Goal: Task Accomplishment & Management: Complete application form

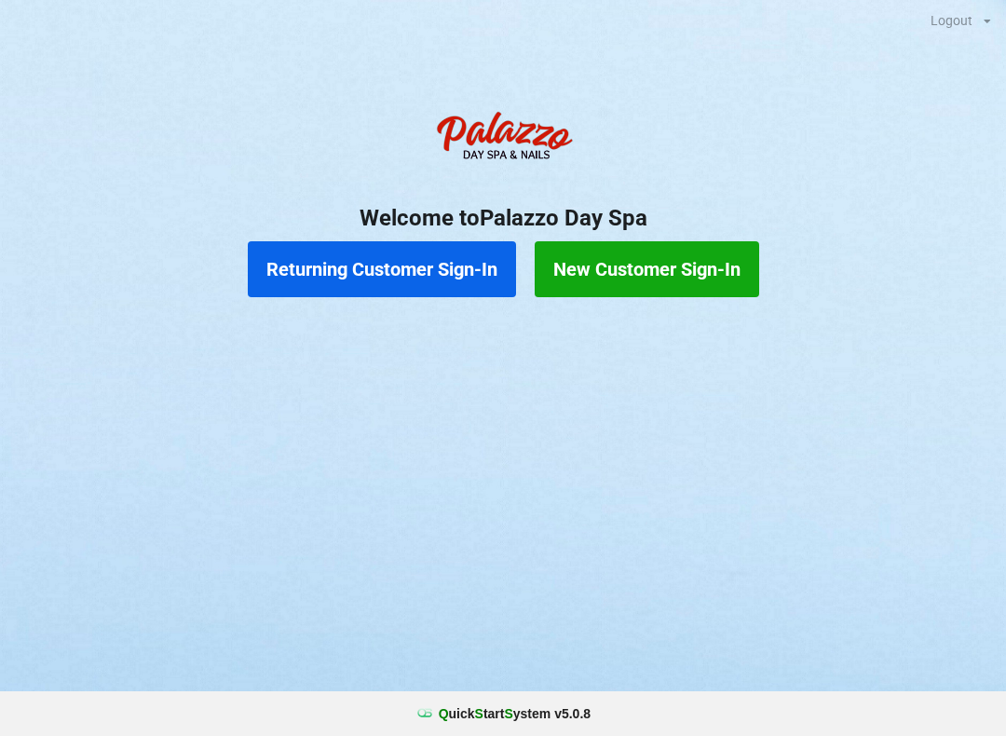
scroll to position [4, 0]
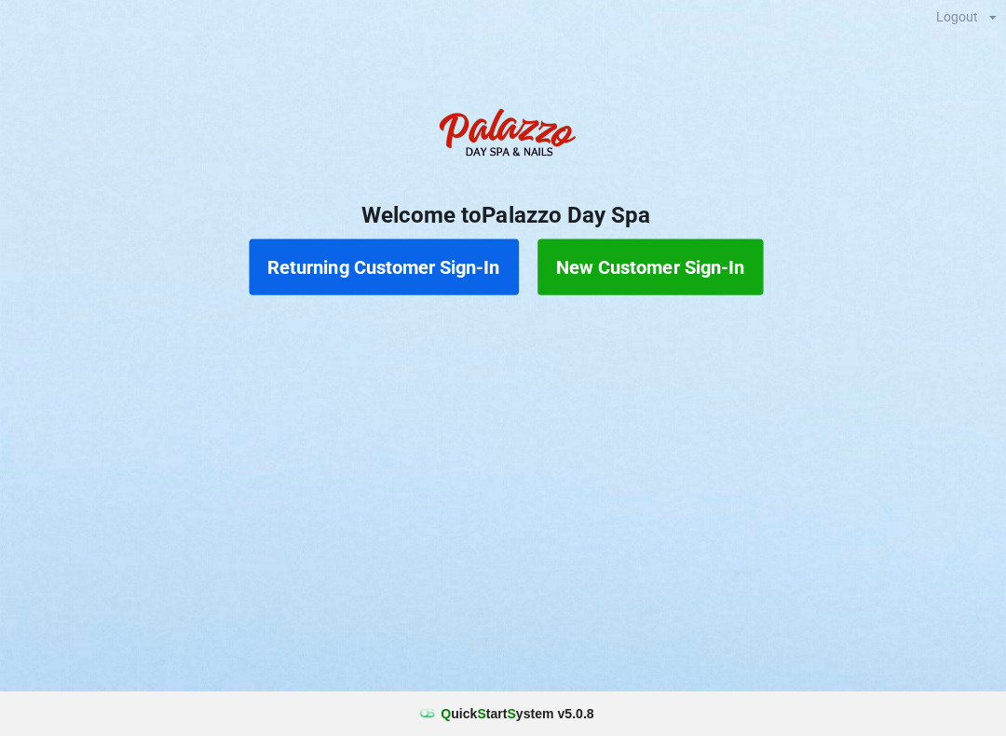
click at [413, 263] on button "Returning Customer Sign-In" at bounding box center [382, 269] width 268 height 56
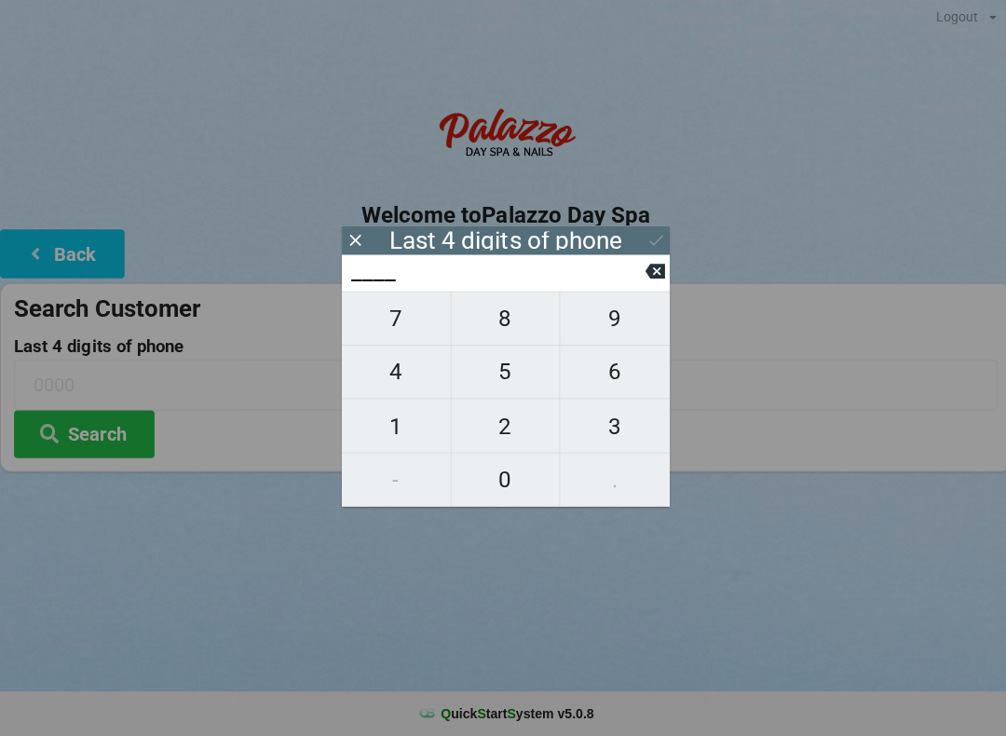
click at [504, 422] on span "2" at bounding box center [503, 427] width 108 height 39
type input "2___"
click at [503, 473] on span "0" at bounding box center [503, 480] width 108 height 39
type input "20__"
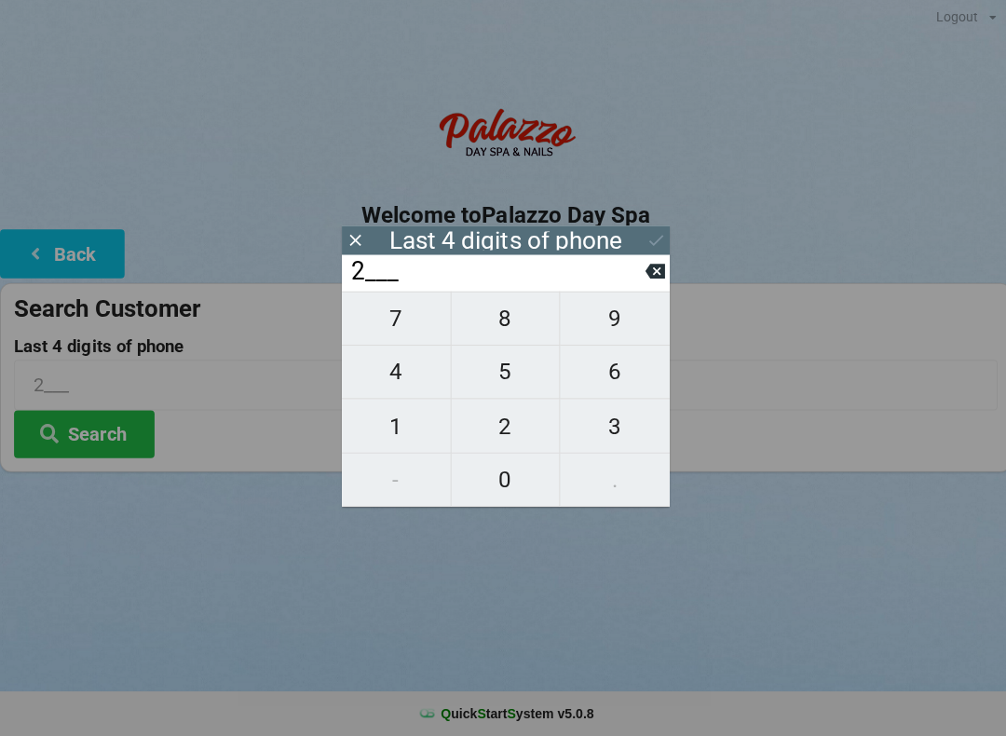
type input "20__"
click at [410, 328] on span "7" at bounding box center [394, 320] width 108 height 39
type input "207_"
click at [502, 473] on span "0" at bounding box center [503, 480] width 108 height 39
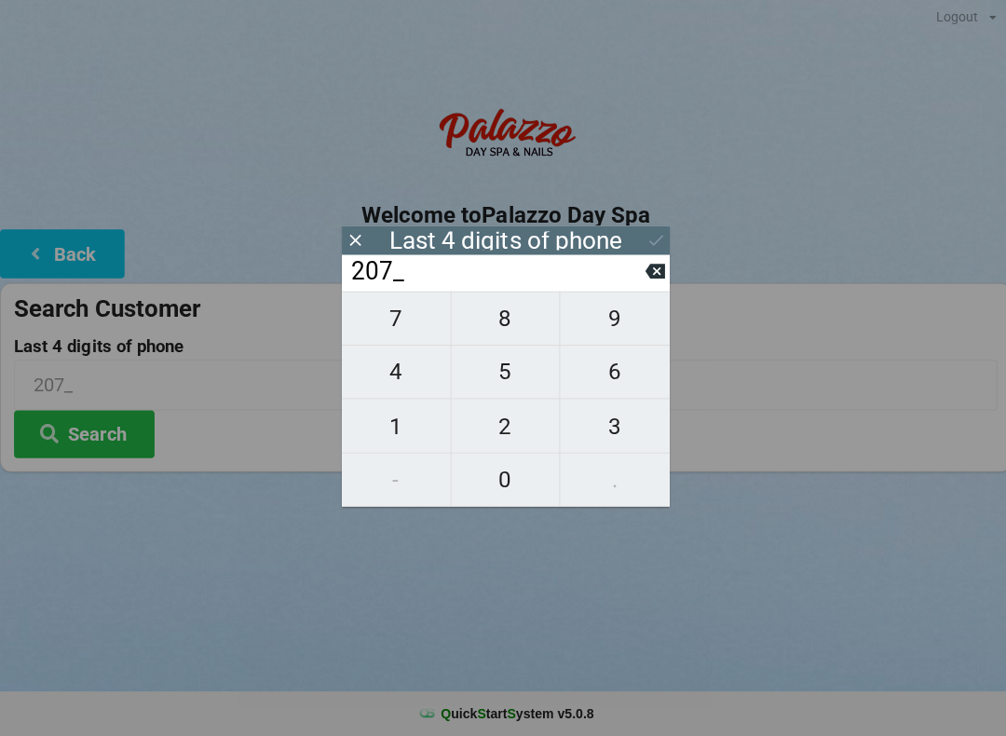
type input "2070"
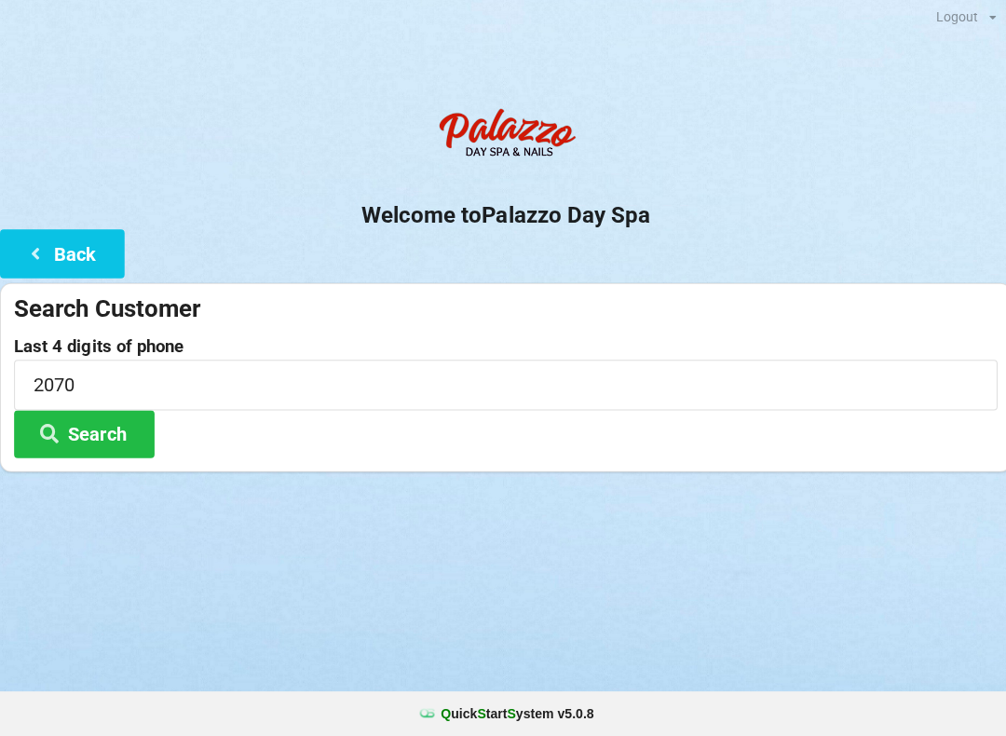
click at [256, 207] on h2 "Welcome to [GEOGRAPHIC_DATA]" at bounding box center [503, 218] width 1006 height 29
click at [118, 424] on button "Search" at bounding box center [84, 435] width 140 height 47
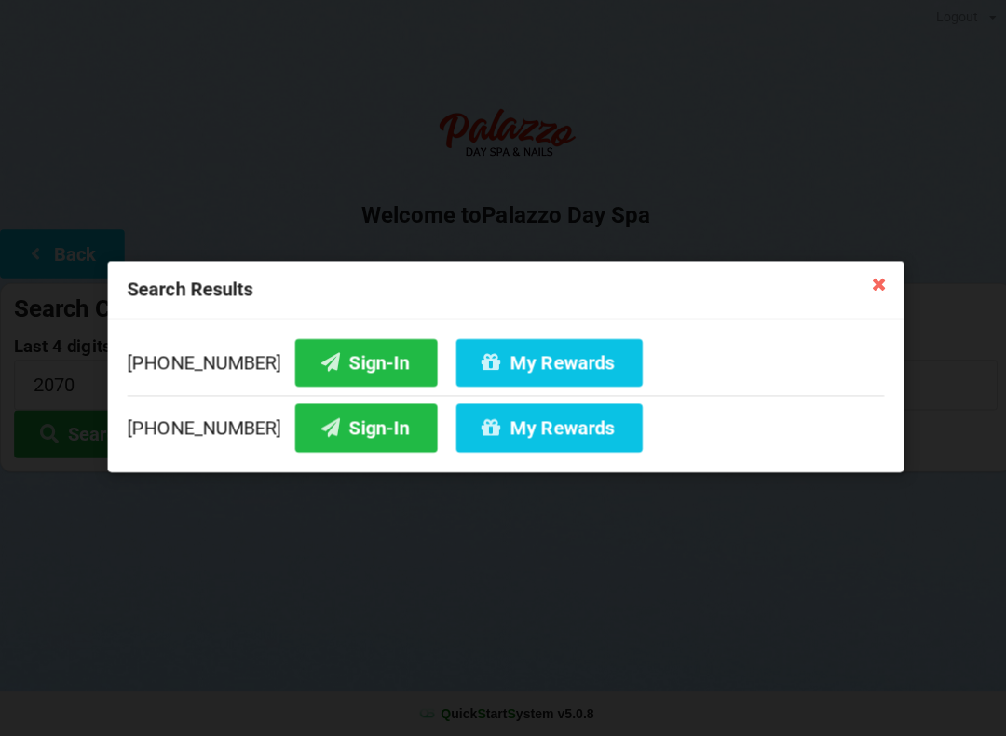
click at [354, 427] on button "Sign-In" at bounding box center [364, 428] width 142 height 47
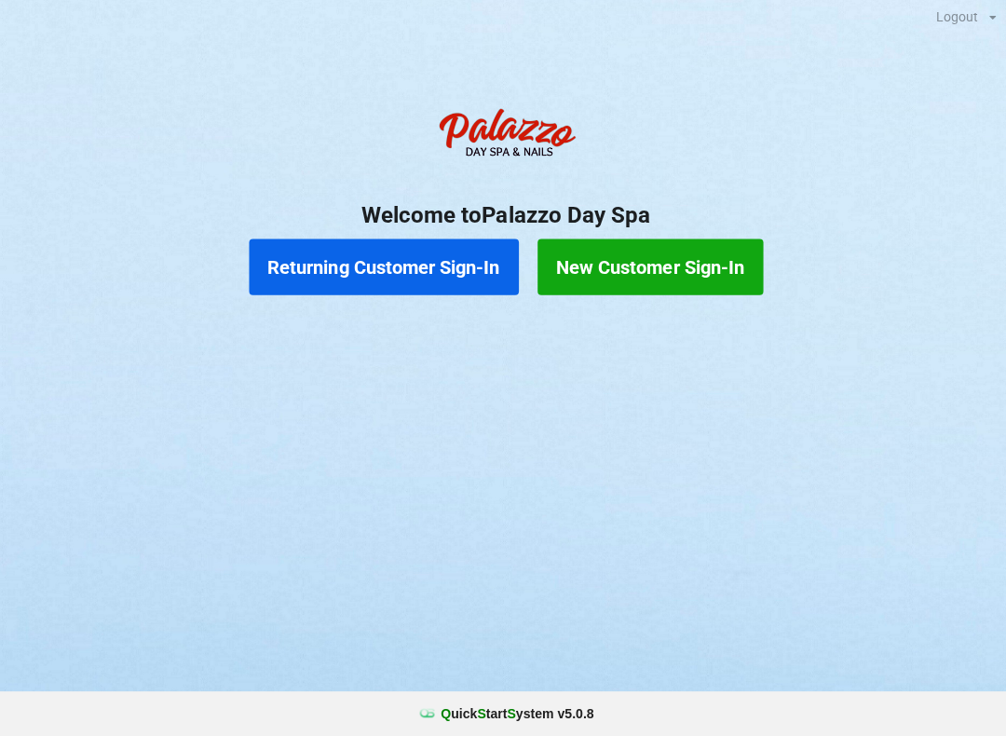
click at [372, 275] on button "Returning Customer Sign-In" at bounding box center [382, 269] width 268 height 56
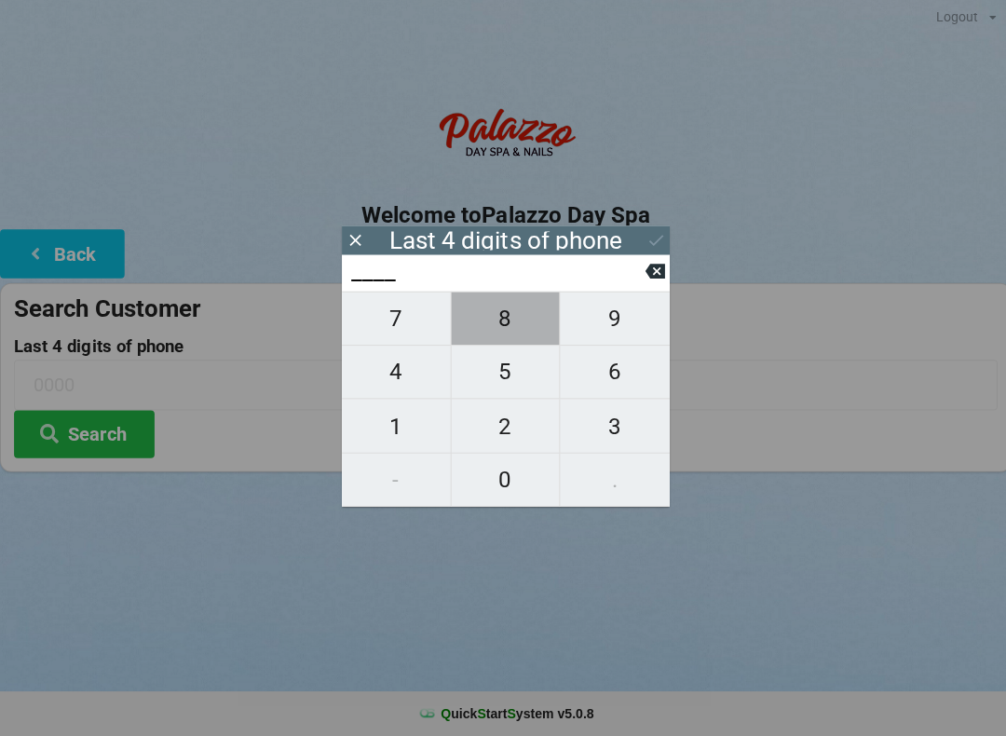
click at [502, 321] on span "8" at bounding box center [503, 320] width 108 height 39
type input "8___"
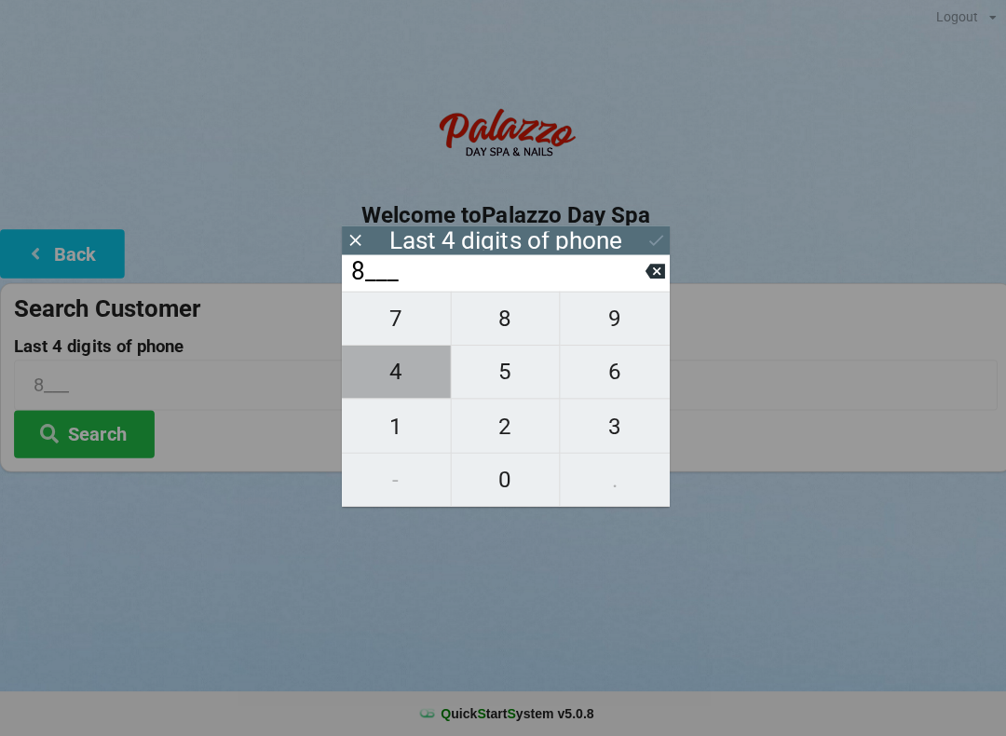
click at [415, 378] on span "4" at bounding box center [394, 373] width 108 height 39
type input "84__"
click at [619, 327] on span "9" at bounding box center [611, 320] width 109 height 39
type input "849_"
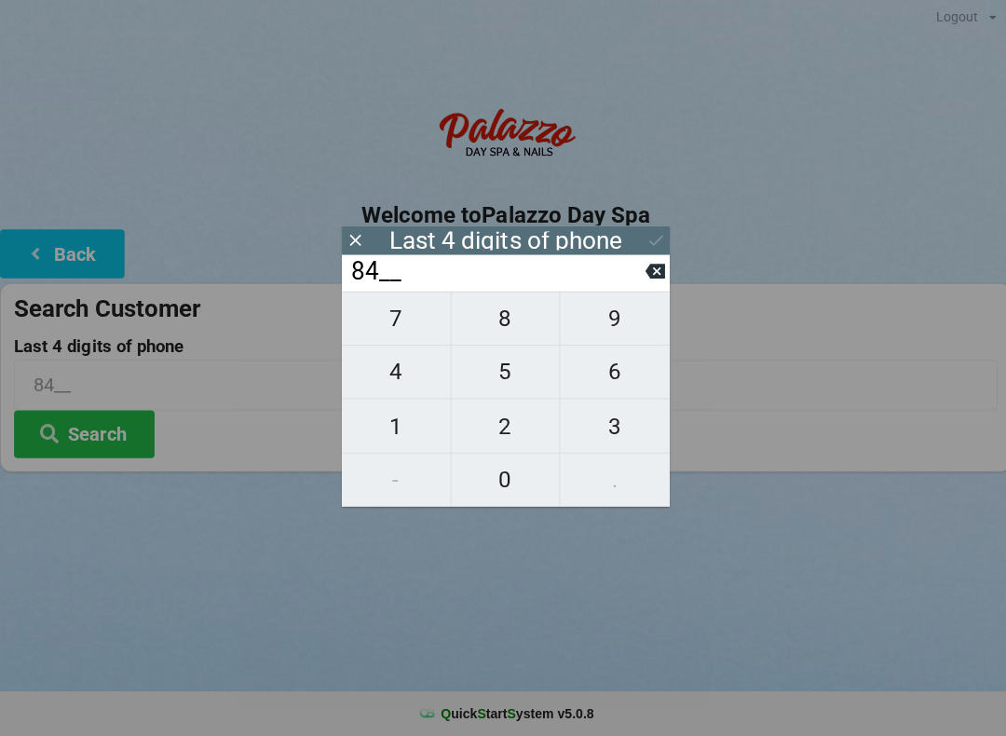
type input "849_"
click at [623, 377] on span "6" at bounding box center [611, 373] width 109 height 39
type input "8496"
click at [844, 364] on input "8496" at bounding box center [503, 385] width 978 height 49
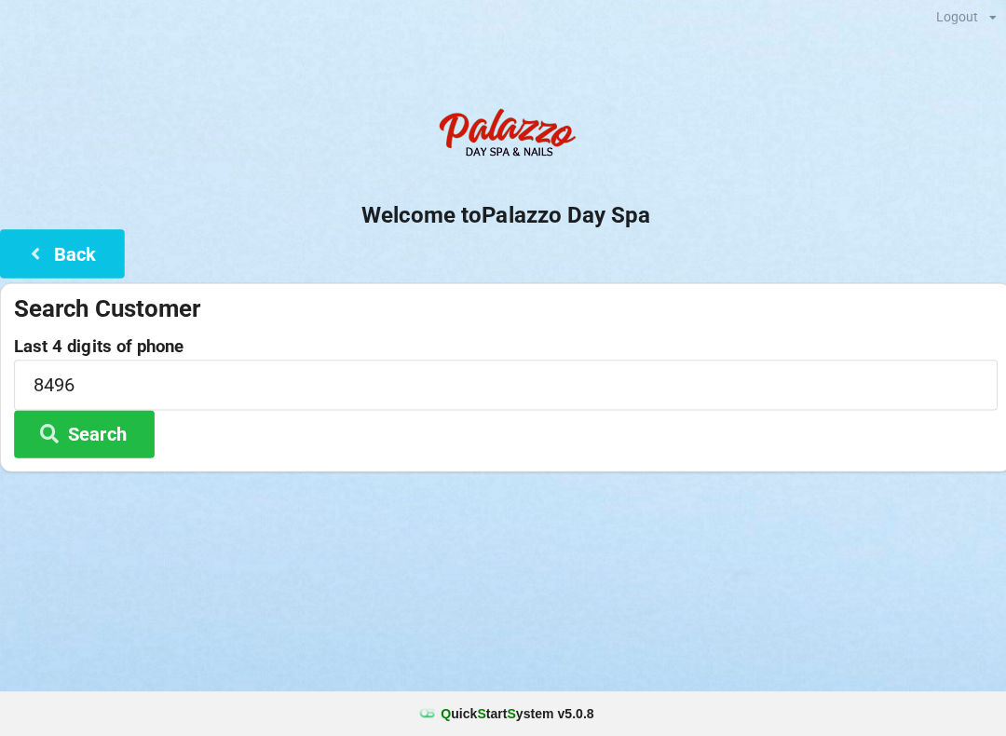
click at [83, 428] on button "Search" at bounding box center [84, 435] width 140 height 47
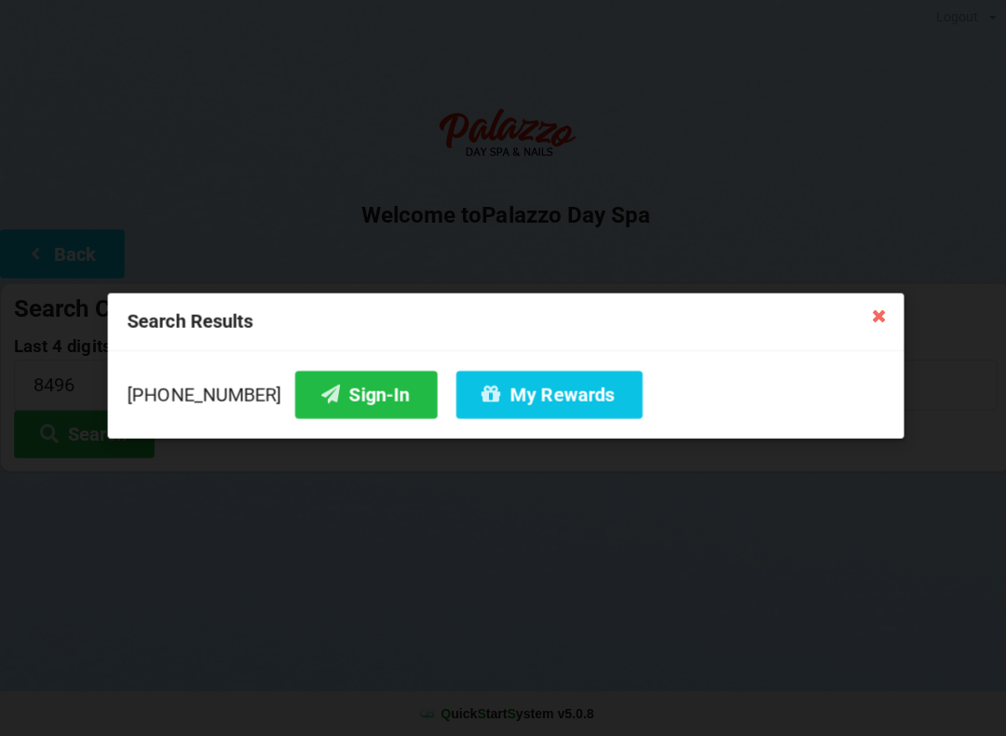
click at [873, 312] on icon at bounding box center [874, 317] width 30 height 30
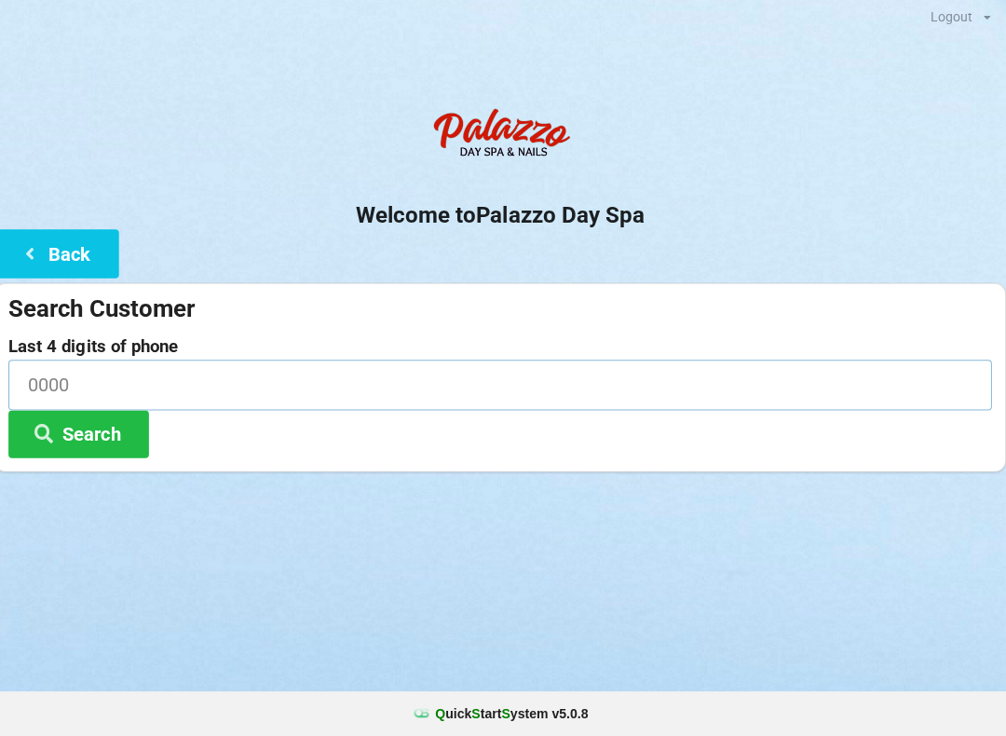
click at [102, 388] on input at bounding box center [503, 385] width 978 height 49
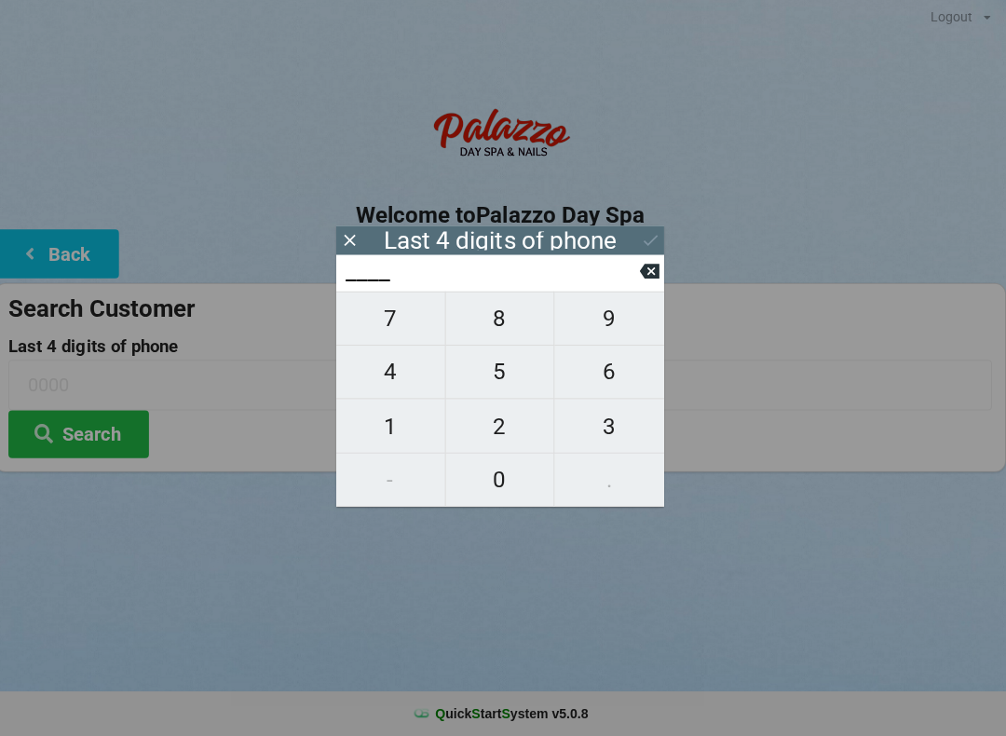
click at [629, 428] on span "3" at bounding box center [611, 427] width 109 height 39
type input "3___"
click at [499, 477] on span "0" at bounding box center [503, 480] width 108 height 39
type input "30__"
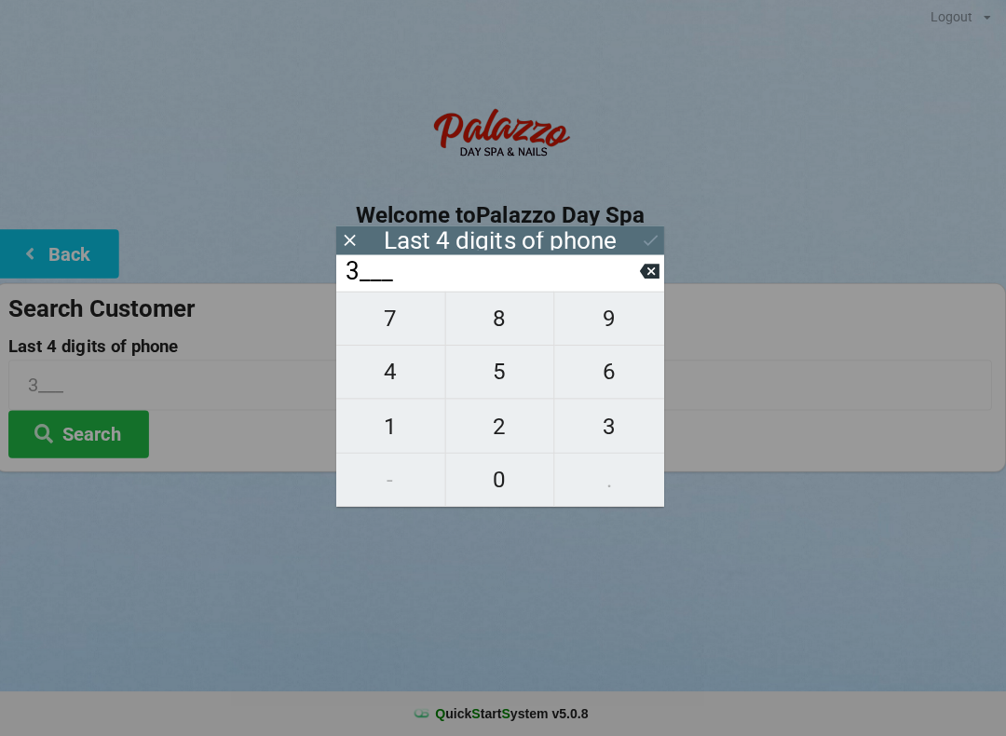
type input "30__"
click at [506, 315] on span "8" at bounding box center [503, 320] width 108 height 39
type input "308_"
click at [392, 372] on span "4" at bounding box center [394, 373] width 108 height 39
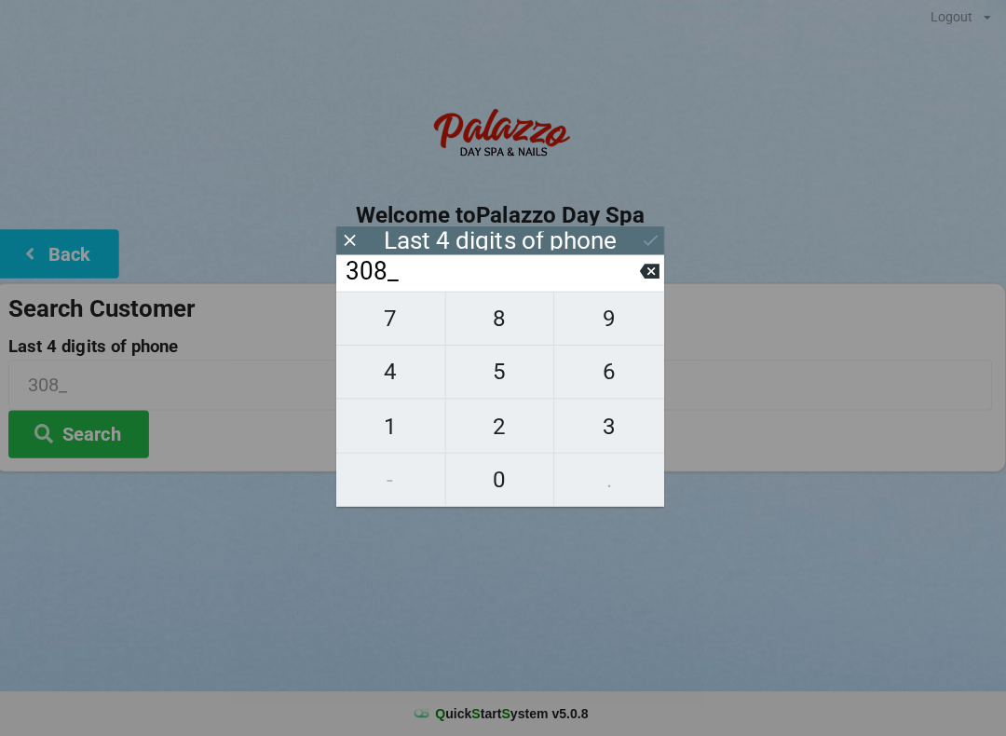
type input "3084"
click at [611, 236] on div "Last 4 digits of phone" at bounding box center [503, 243] width 232 height 19
click at [467, 248] on div "Last 4 digits of phone" at bounding box center [503, 242] width 326 height 29
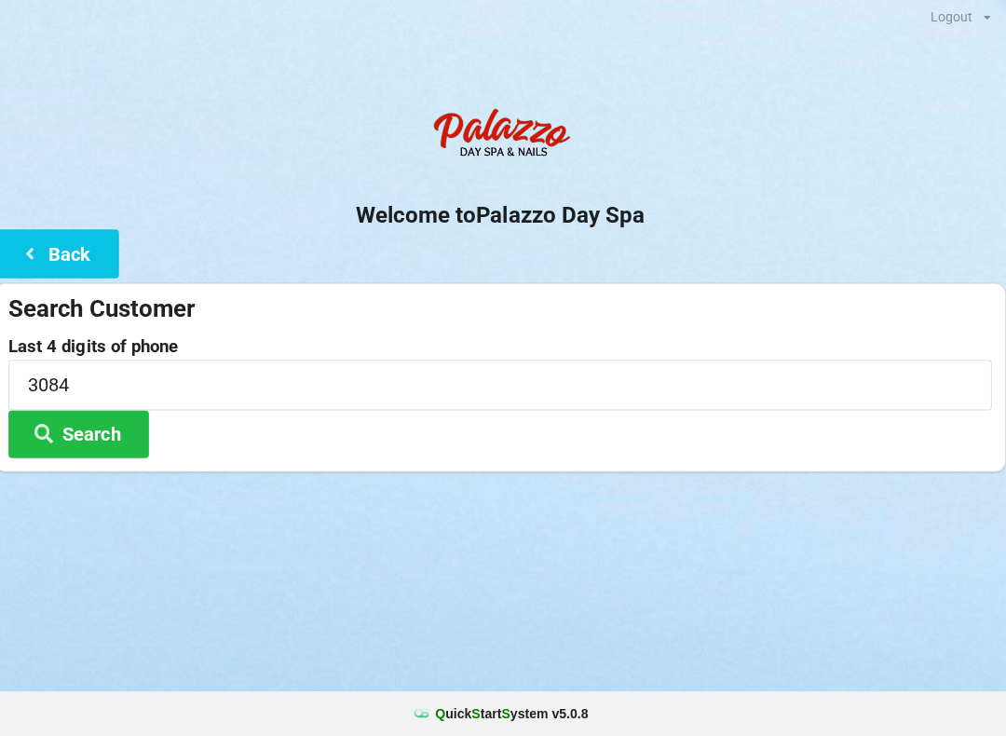
click at [620, 212] on h2 "Welcome to [GEOGRAPHIC_DATA]" at bounding box center [503, 218] width 1006 height 29
click at [115, 430] on button "Search" at bounding box center [84, 435] width 140 height 47
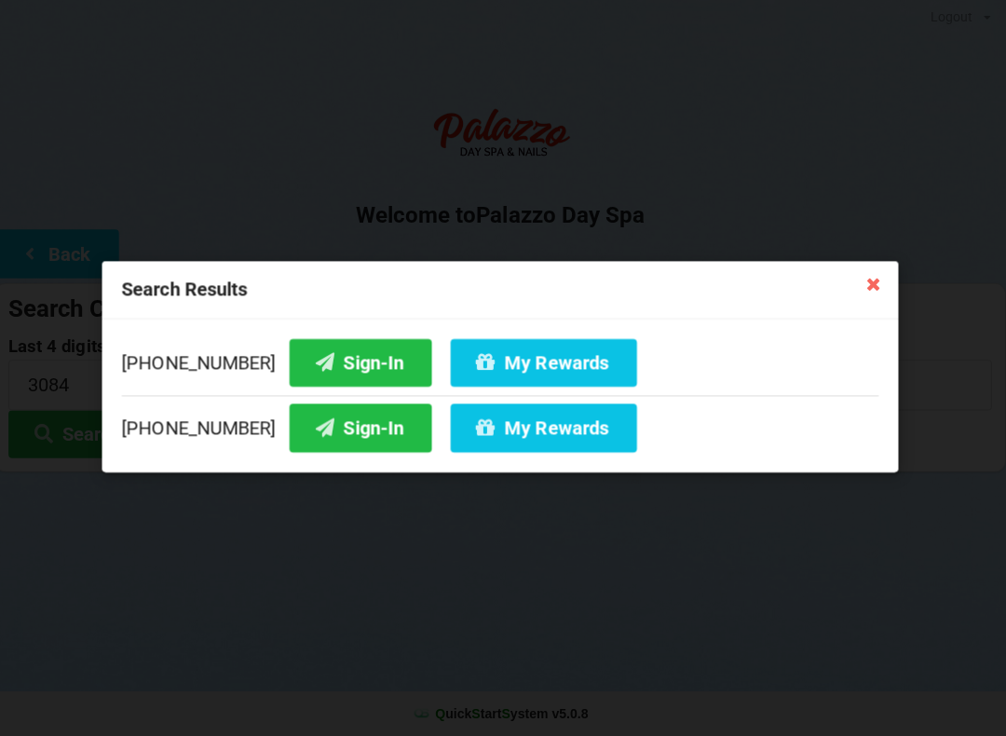
click at [352, 429] on button "Sign-In" at bounding box center [364, 428] width 142 height 47
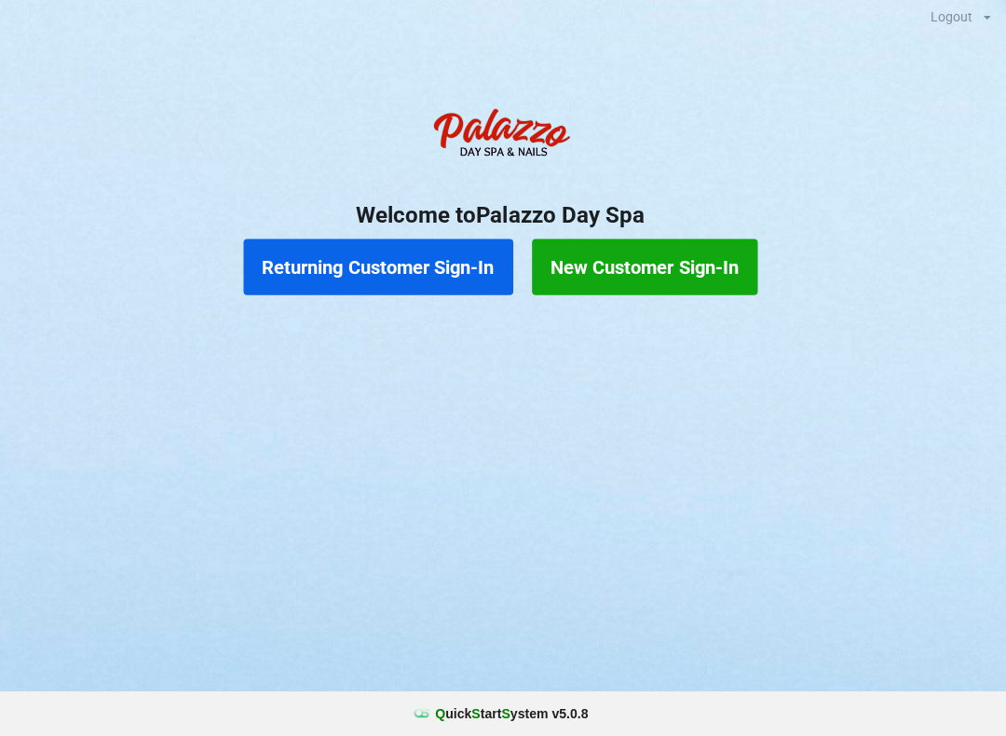
click at [430, 291] on button "Returning Customer Sign-In" at bounding box center [382, 269] width 268 height 56
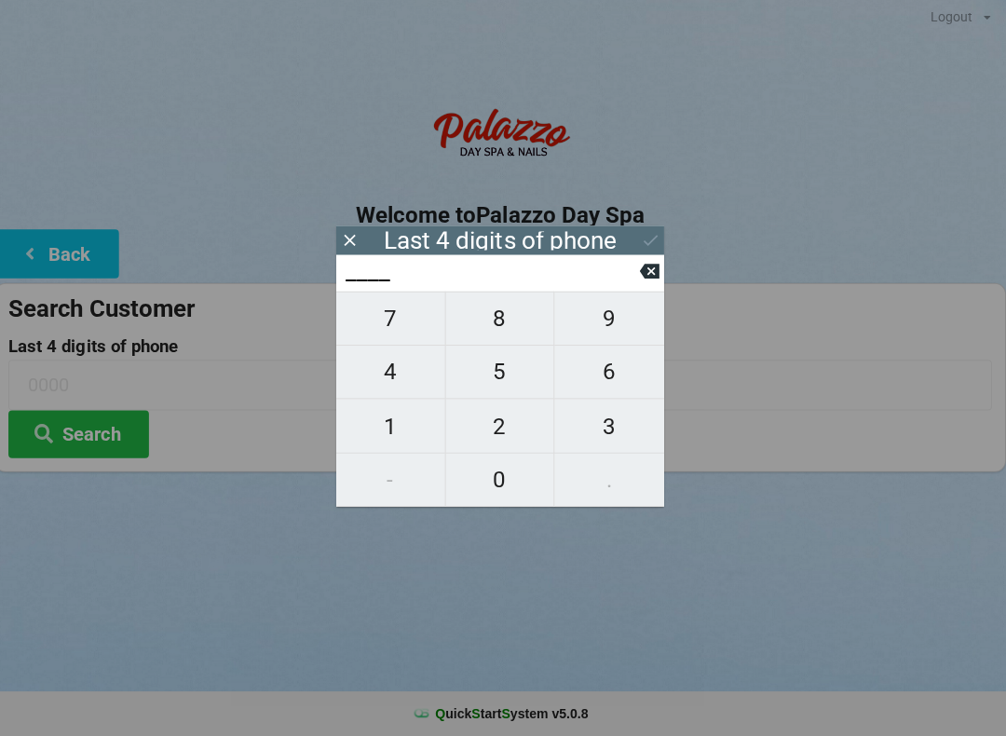
click at [413, 431] on span "1" at bounding box center [394, 427] width 108 height 39
type input "1___"
click at [653, 270] on icon at bounding box center [652, 273] width 20 height 15
click at [511, 386] on span "5" at bounding box center [503, 373] width 108 height 39
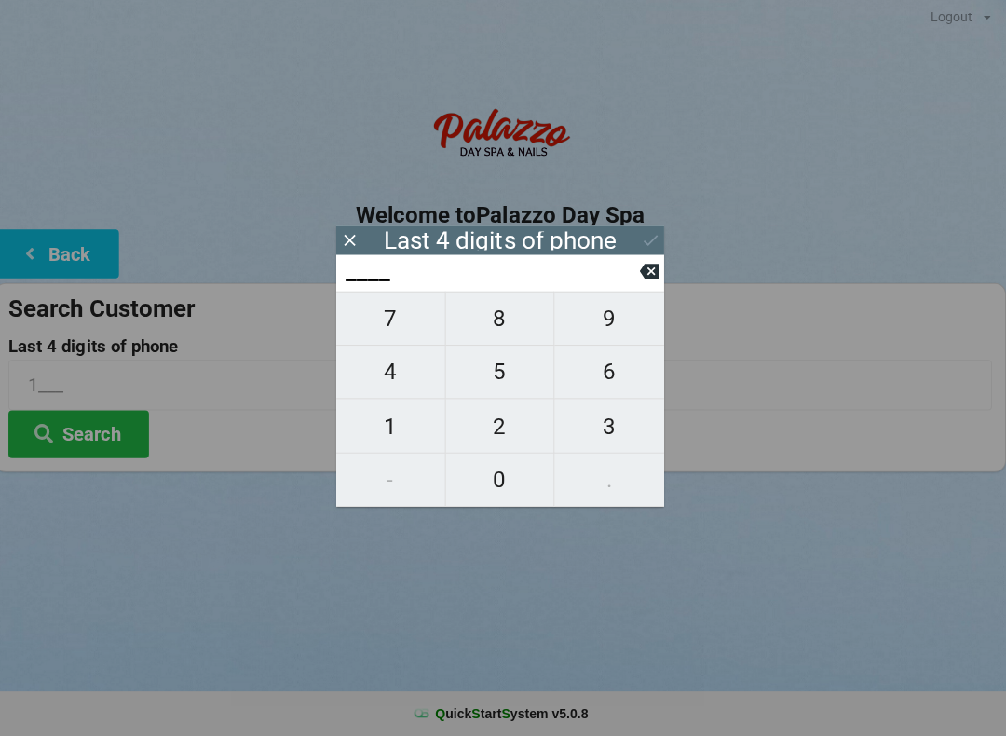
type input "5___"
click at [429, 420] on span "1" at bounding box center [394, 427] width 108 height 39
type input "51__"
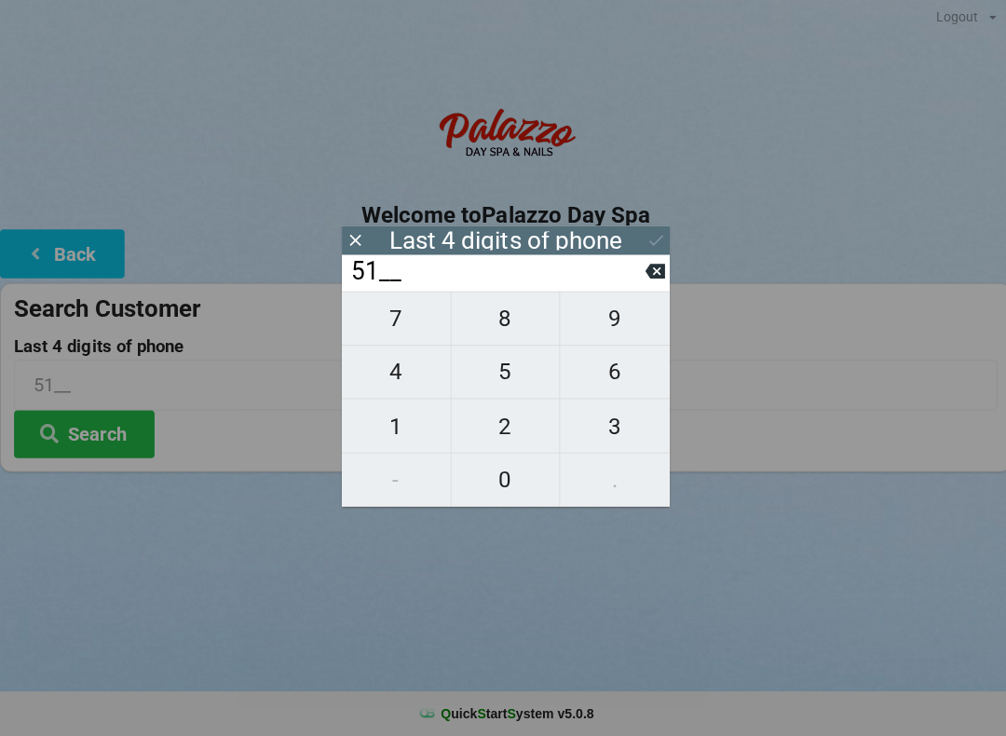
click at [660, 281] on icon at bounding box center [652, 273] width 20 height 15
click at [410, 312] on span "7" at bounding box center [394, 320] width 108 height 39
type input "57__"
click at [401, 431] on span "1" at bounding box center [394, 427] width 108 height 39
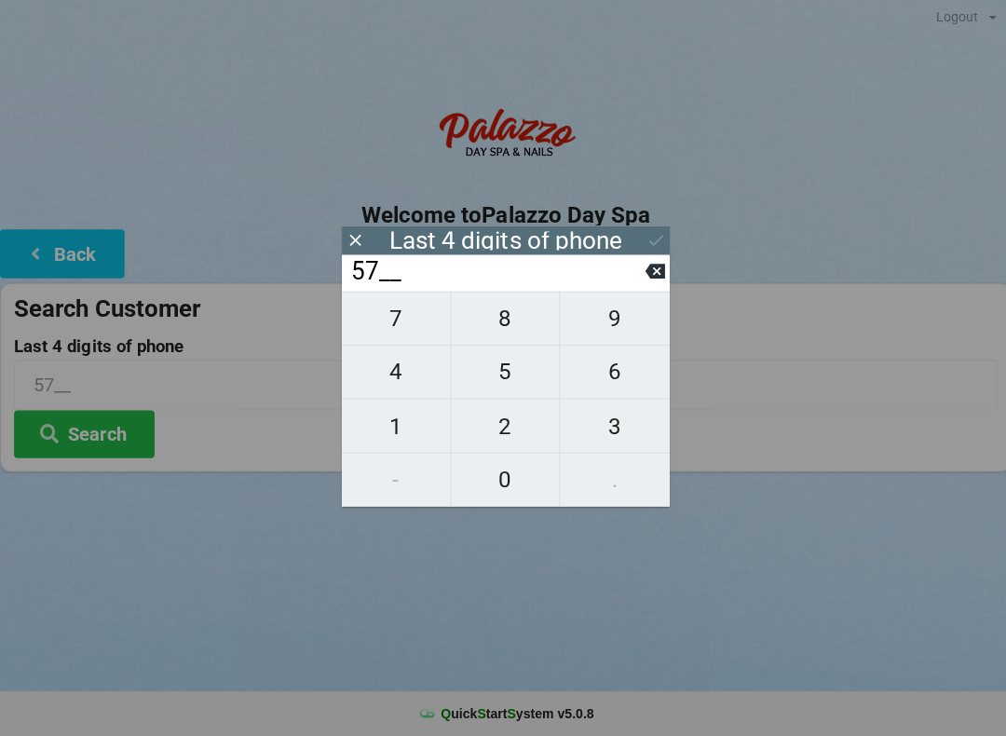
type input "571_"
click at [506, 318] on span "8" at bounding box center [503, 320] width 108 height 39
type input "5718"
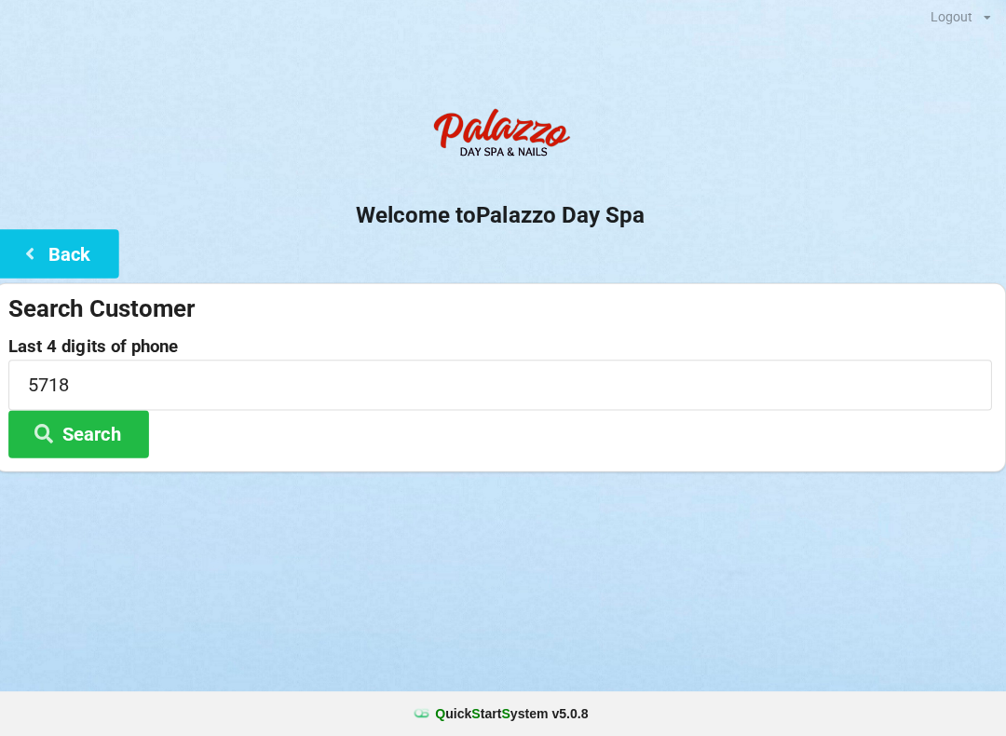
click at [104, 433] on button "Search" at bounding box center [84, 435] width 140 height 47
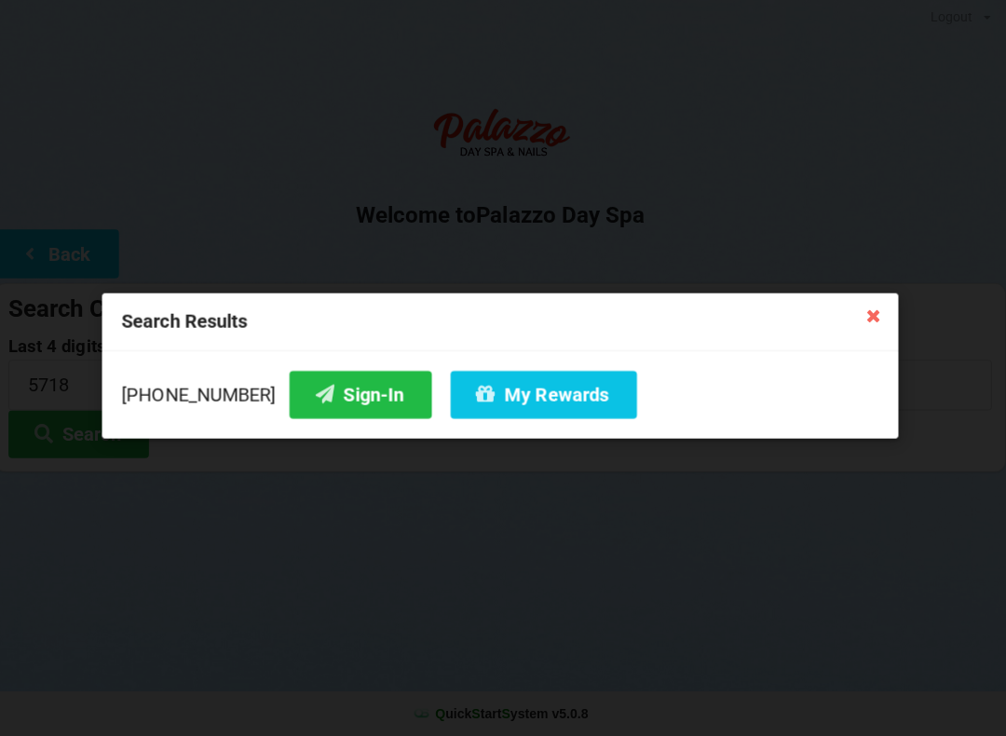
click at [361, 389] on button "Sign-In" at bounding box center [364, 395] width 142 height 47
